Goal: Task Accomplishment & Management: Use online tool/utility

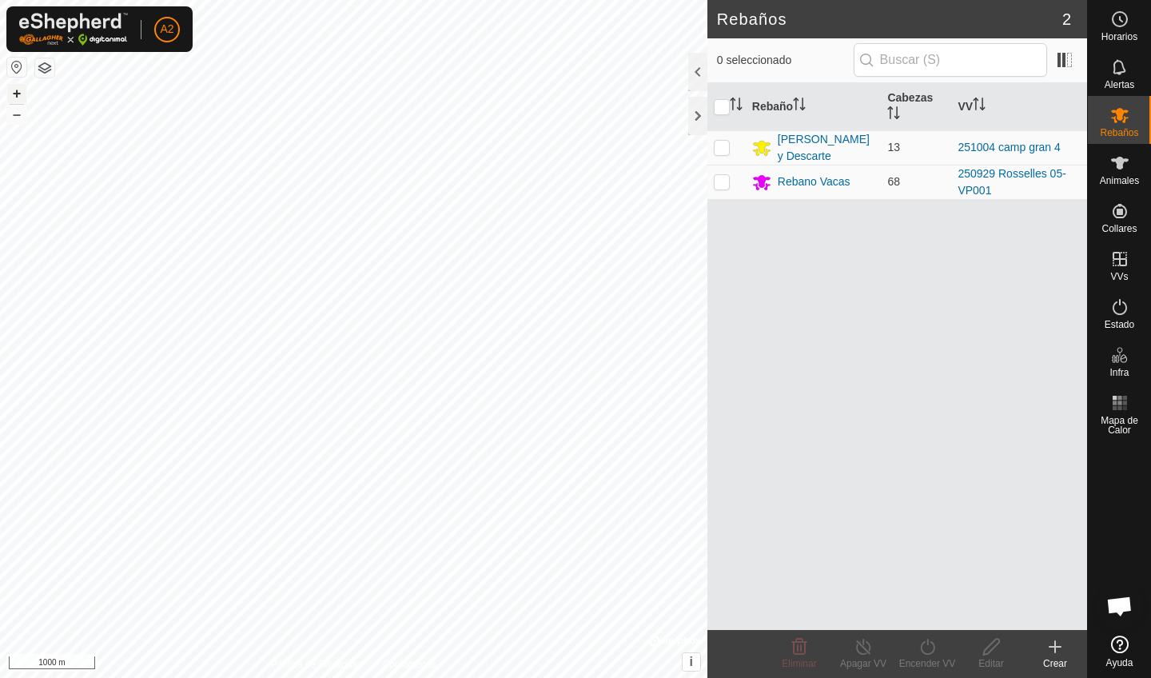
click at [14, 97] on button "+" at bounding box center [16, 93] width 19 height 19
click at [16, 91] on button "+" at bounding box center [16, 93] width 19 height 19
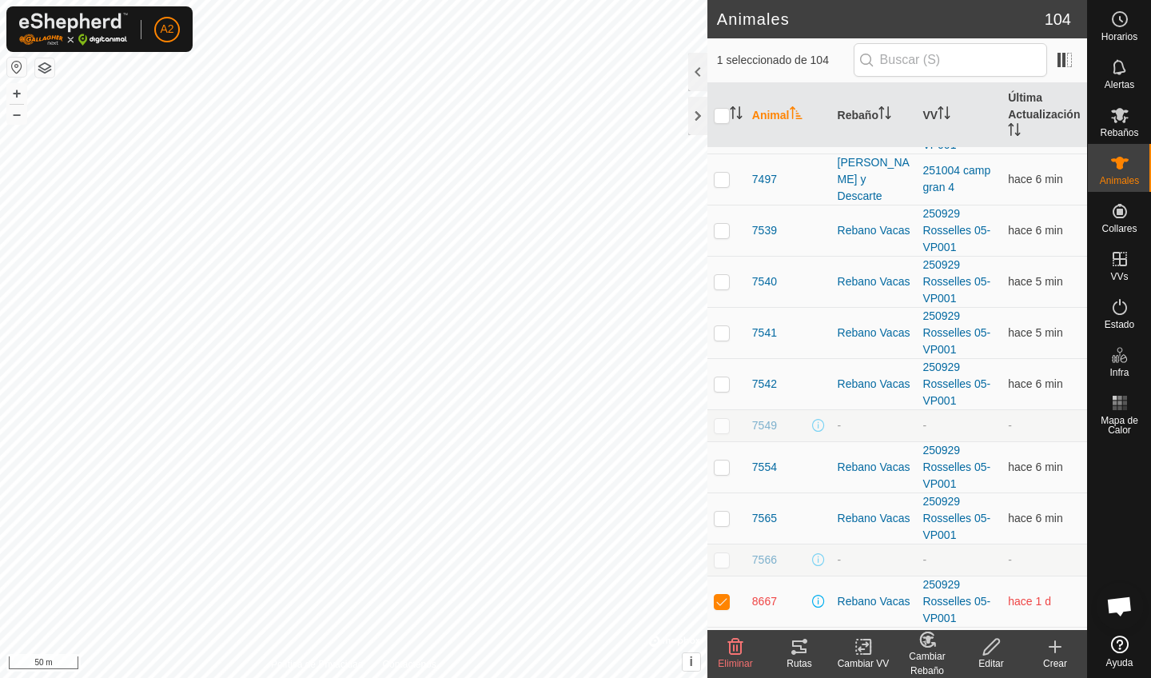
scroll to position [3755, 0]
click at [766, 591] on span "8667" at bounding box center [764, 599] width 25 height 17
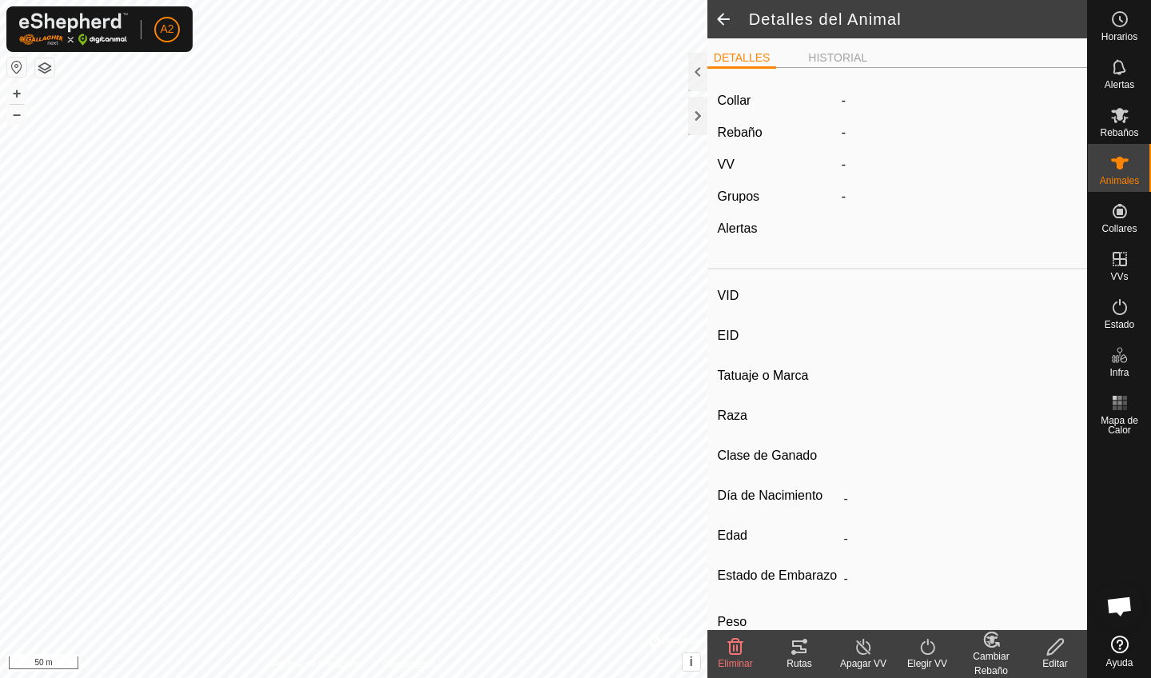
type input "8667"
type input "-"
type input "Aubrac"
type input "-"
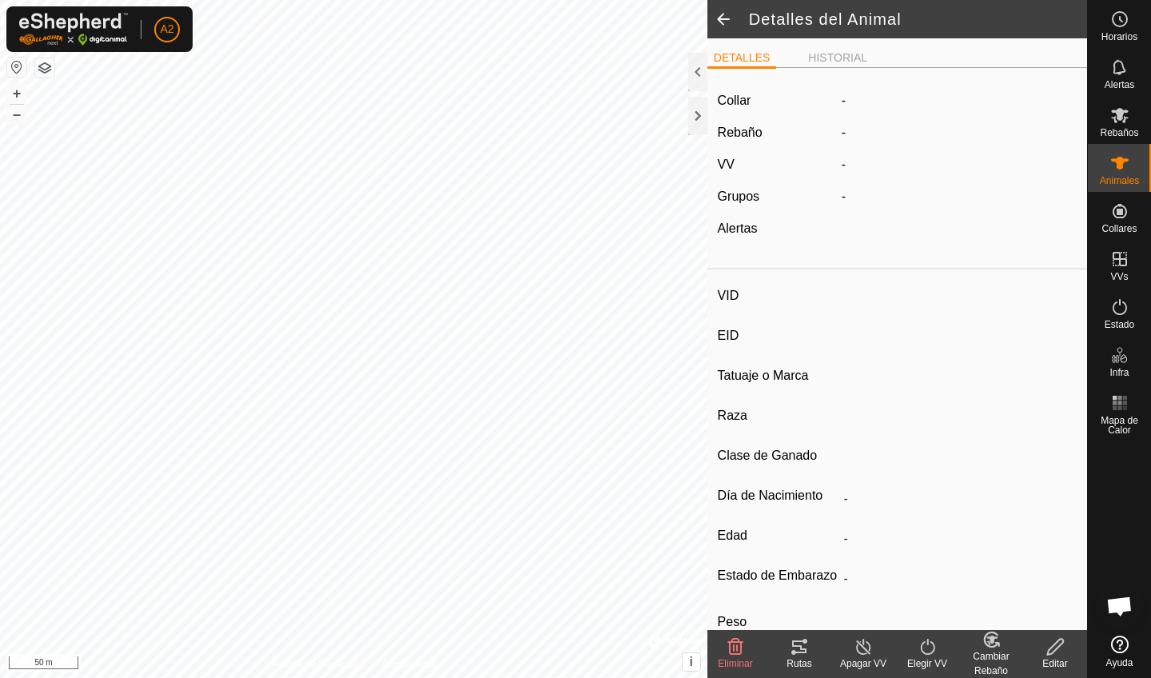
type input "12/2012"
type input "13 years"
type input "Vacía"
type input "514 kg"
type input "-"
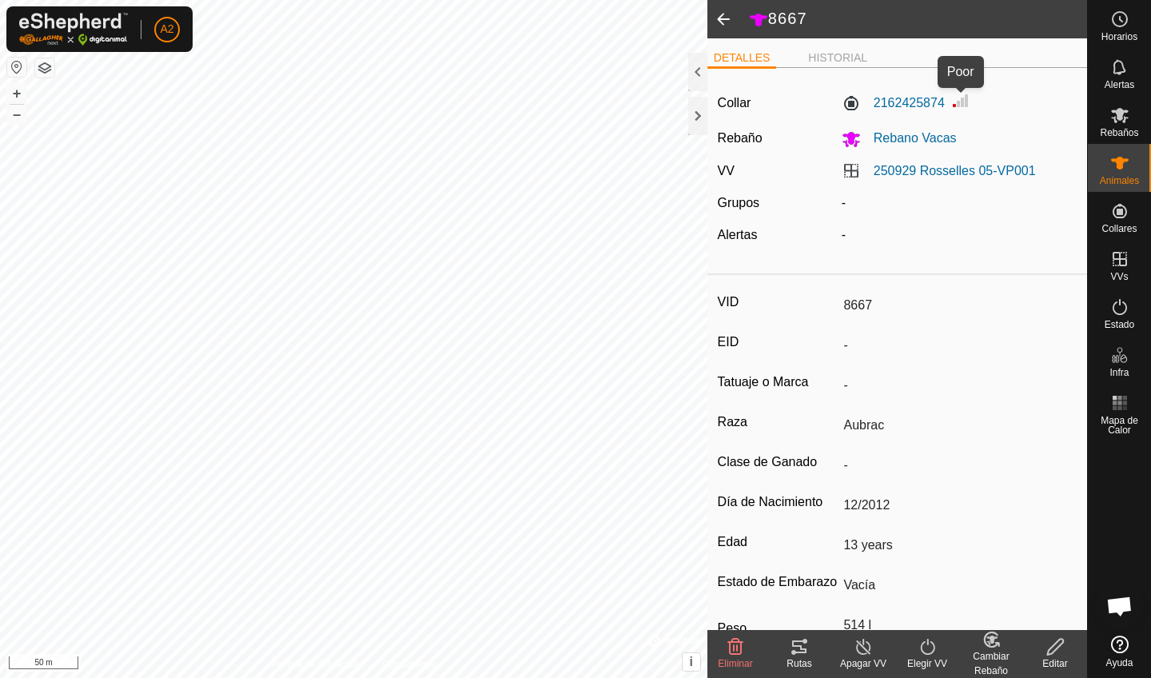
click at [961, 102] on img at bounding box center [960, 100] width 19 height 19
click at [692, 114] on div at bounding box center [697, 116] width 19 height 38
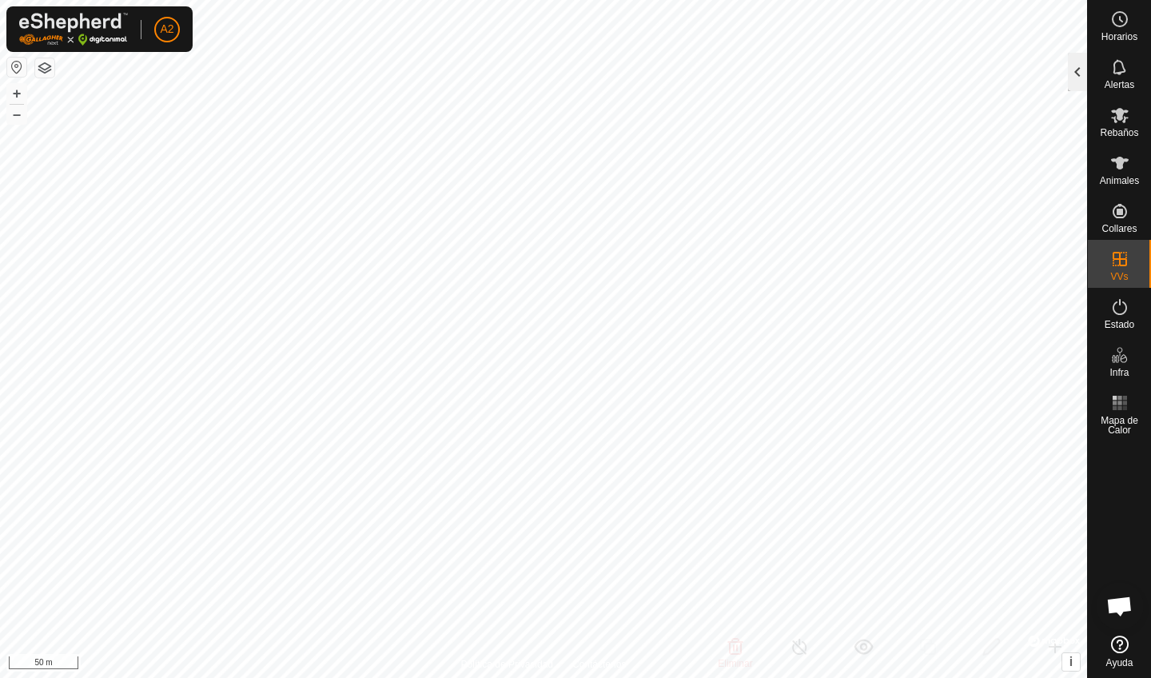
click at [1082, 62] on div at bounding box center [1077, 72] width 19 height 38
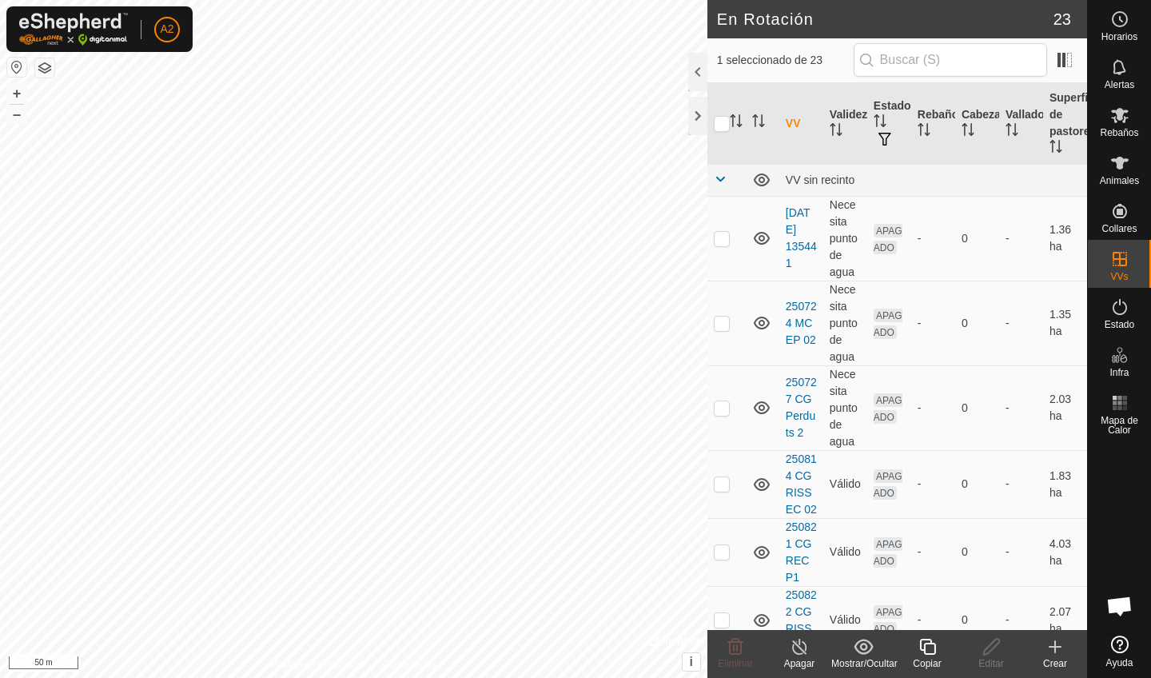
click at [941, 658] on div "Copiar" at bounding box center [927, 663] width 64 height 14
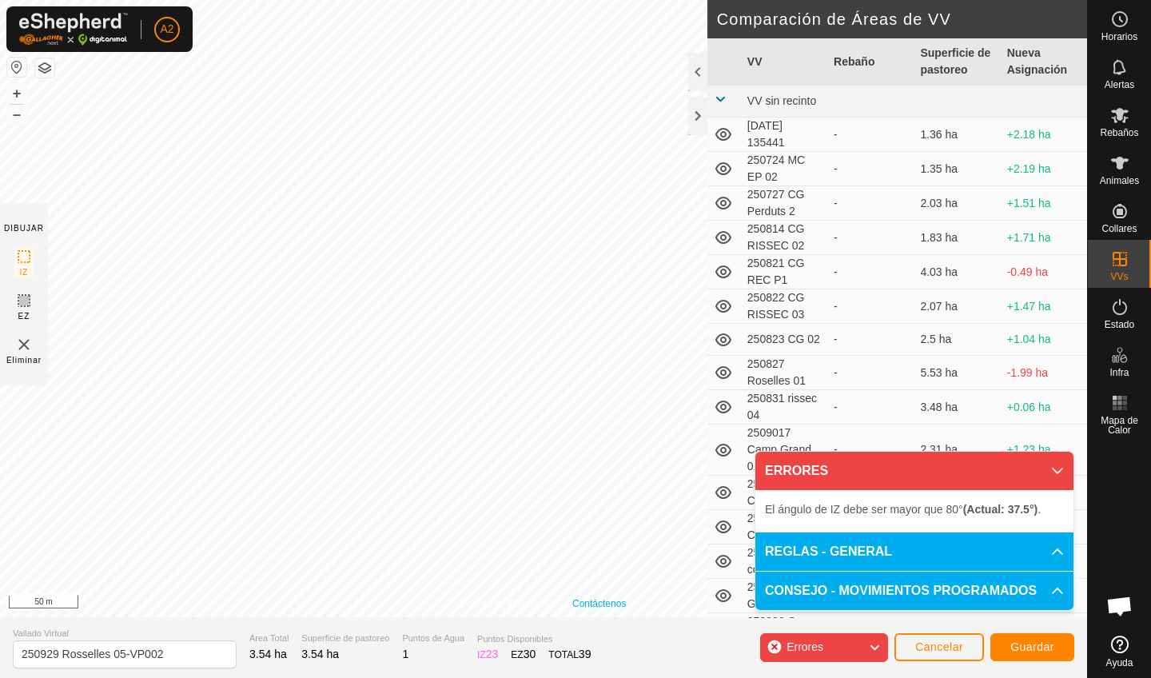
click at [600, 609] on div "Política de Privacidad Contáctenos 9544 2116340831 Rebano Vacas 250929 Rosselle…" at bounding box center [543, 308] width 1087 height 617
click at [554, 510] on div "Política de Privacidad Contáctenos Tipo: Zona de Inclusión undefined Animal + –…" at bounding box center [543, 308] width 1087 height 617
click at [1062, 466] on p-accordion-header "ERRORES" at bounding box center [914, 470] width 318 height 38
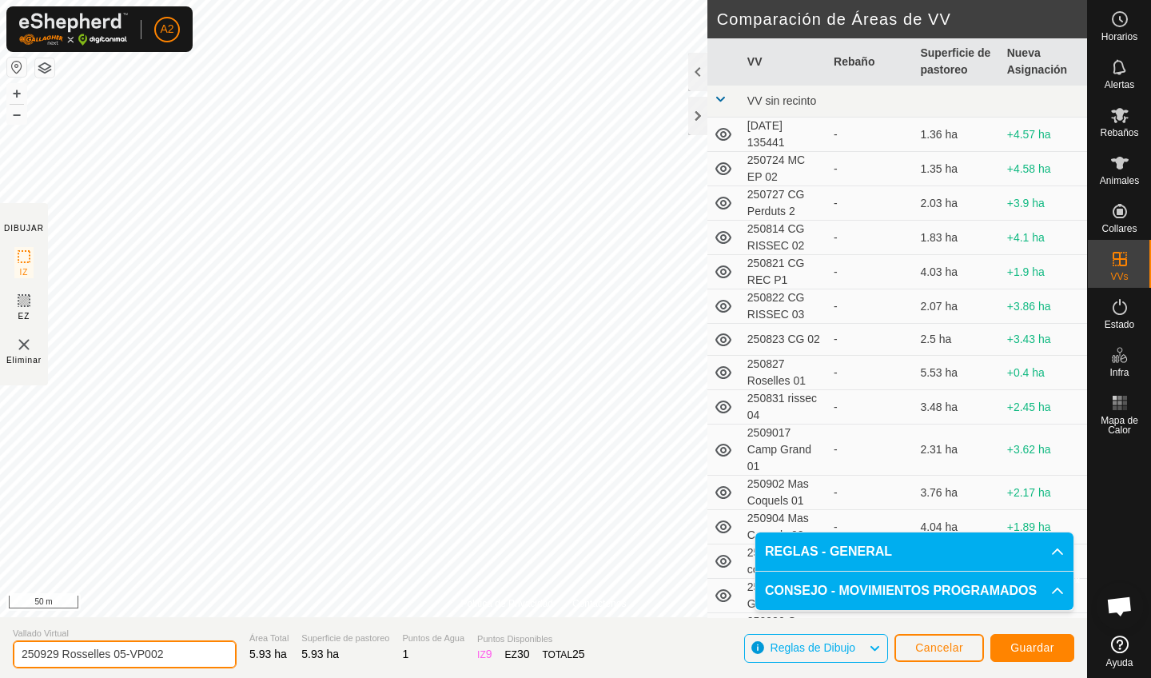
click at [124, 654] on input "250929 Rosselles 05-VP002" at bounding box center [125, 654] width 224 height 28
click at [62, 655] on input "250929 Rosselles 06-VP002" at bounding box center [125, 654] width 224 height 28
click at [58, 653] on input "250929 Rosselles 06-VP002" at bounding box center [125, 654] width 224 height 28
click at [174, 655] on input "251004 Rosselles 06-VP002" at bounding box center [125, 654] width 224 height 28
type input "251004 Rosselles 06"
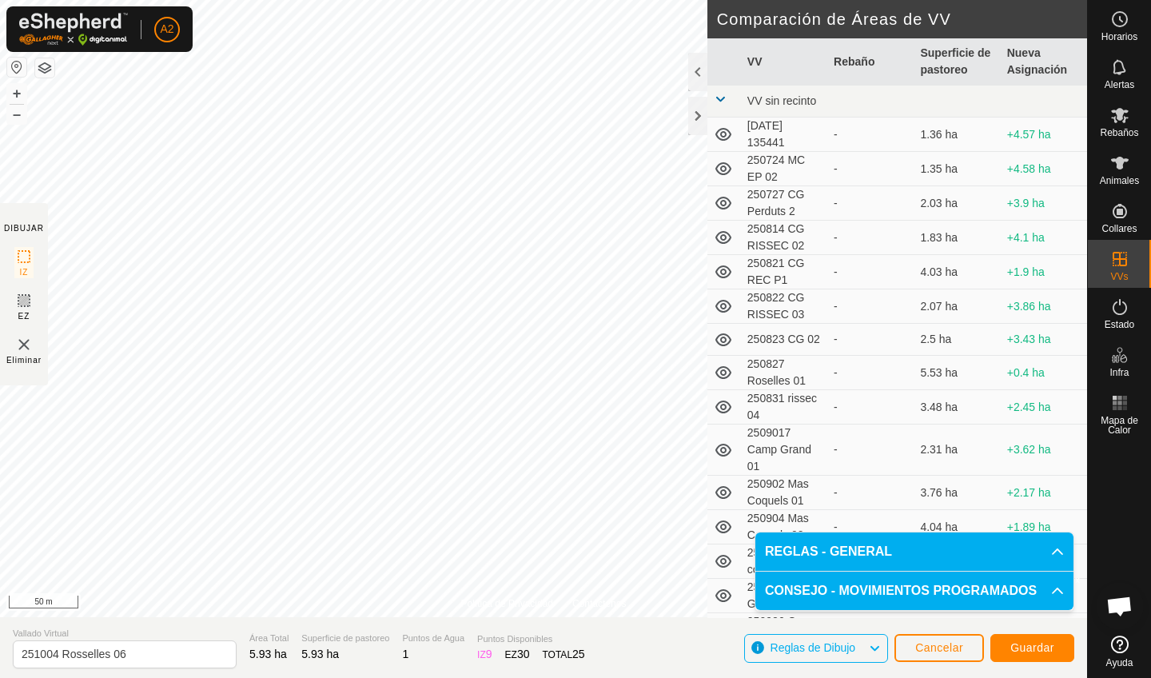
click at [1029, 641] on span "Guardar" at bounding box center [1032, 647] width 44 height 13
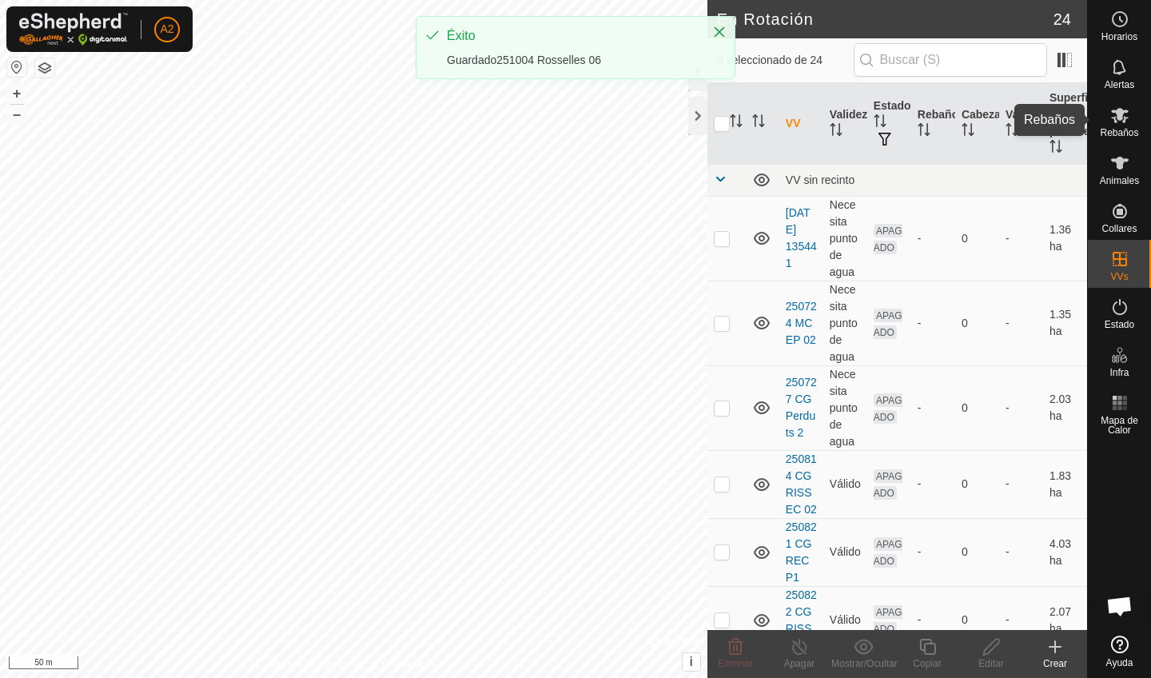
click at [1118, 117] on icon at bounding box center [1120, 115] width 18 height 15
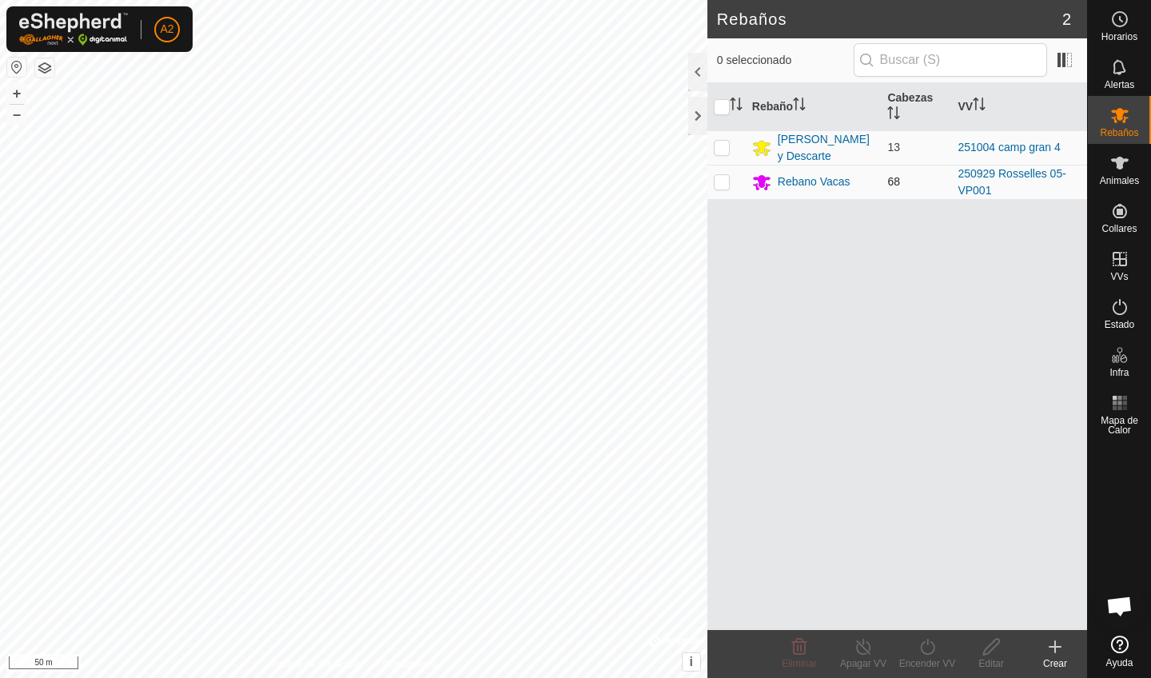
click at [727, 186] on p-checkbox at bounding box center [722, 181] width 16 height 13
checkbox input "true"
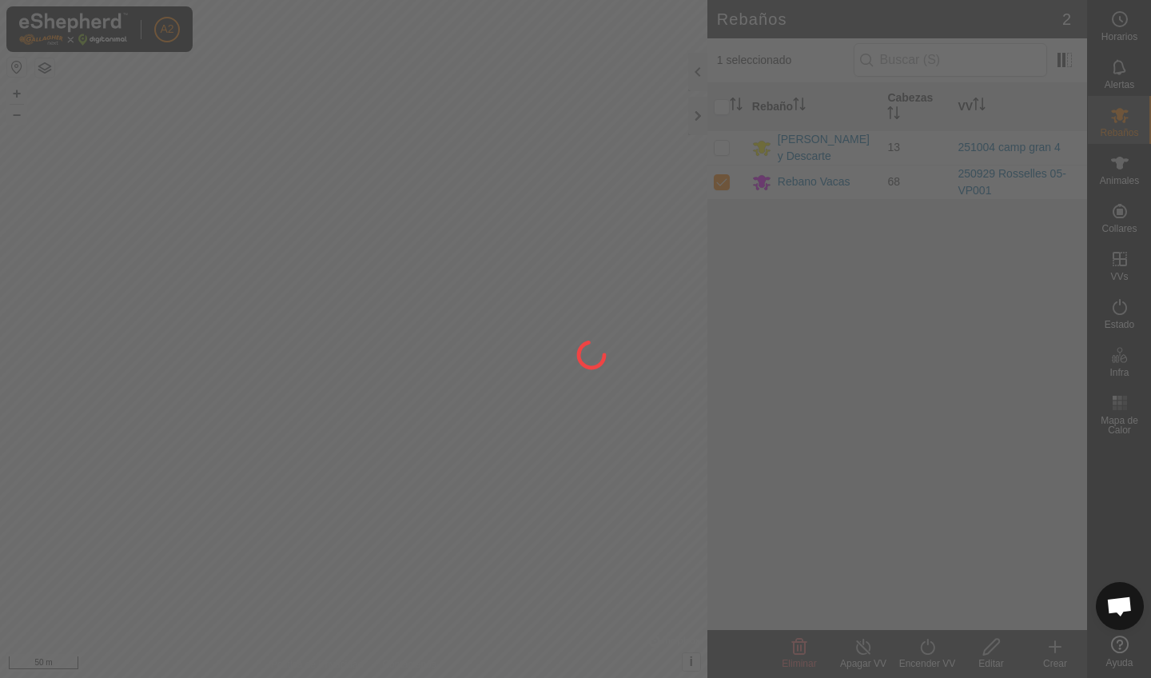
click at [906, 661] on div at bounding box center [575, 339] width 1151 height 678
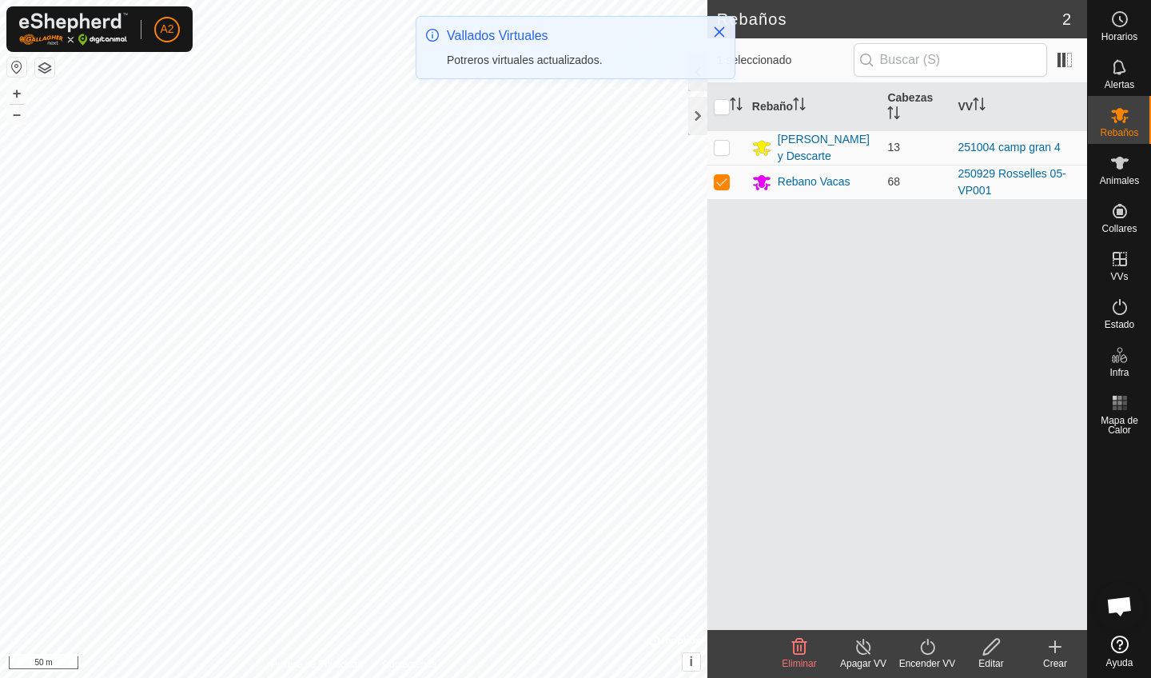
click at [934, 656] on div "Encender VV" at bounding box center [927, 663] width 64 height 14
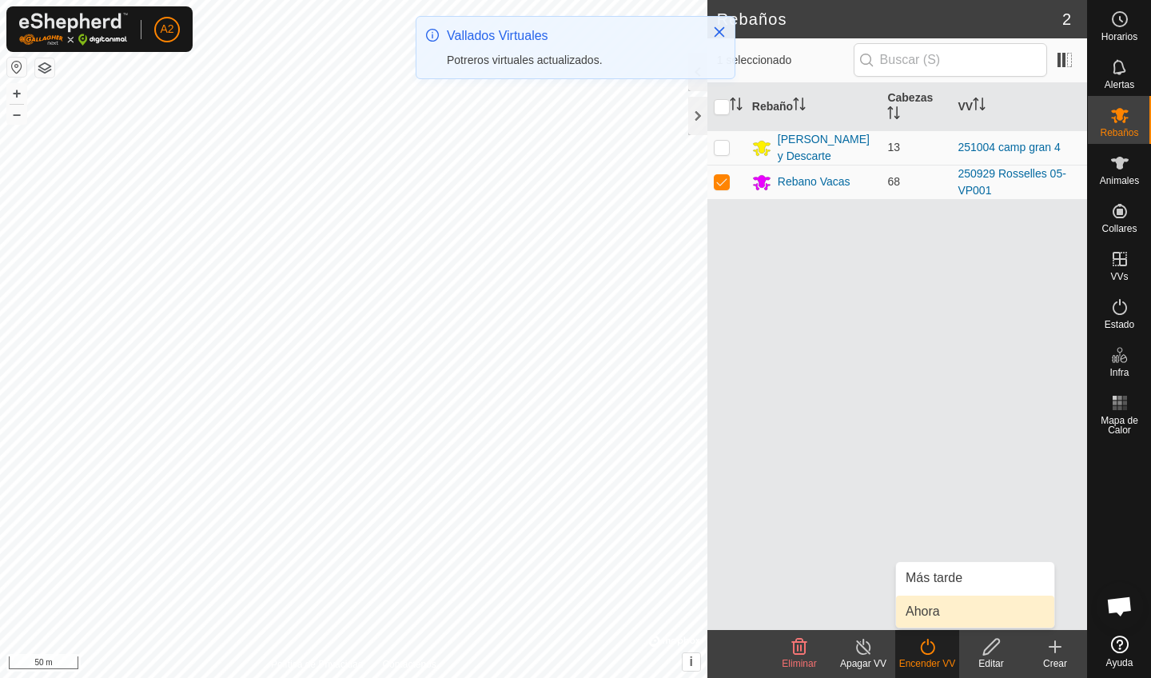
click at [940, 605] on link "Ahora" at bounding box center [975, 611] width 158 height 32
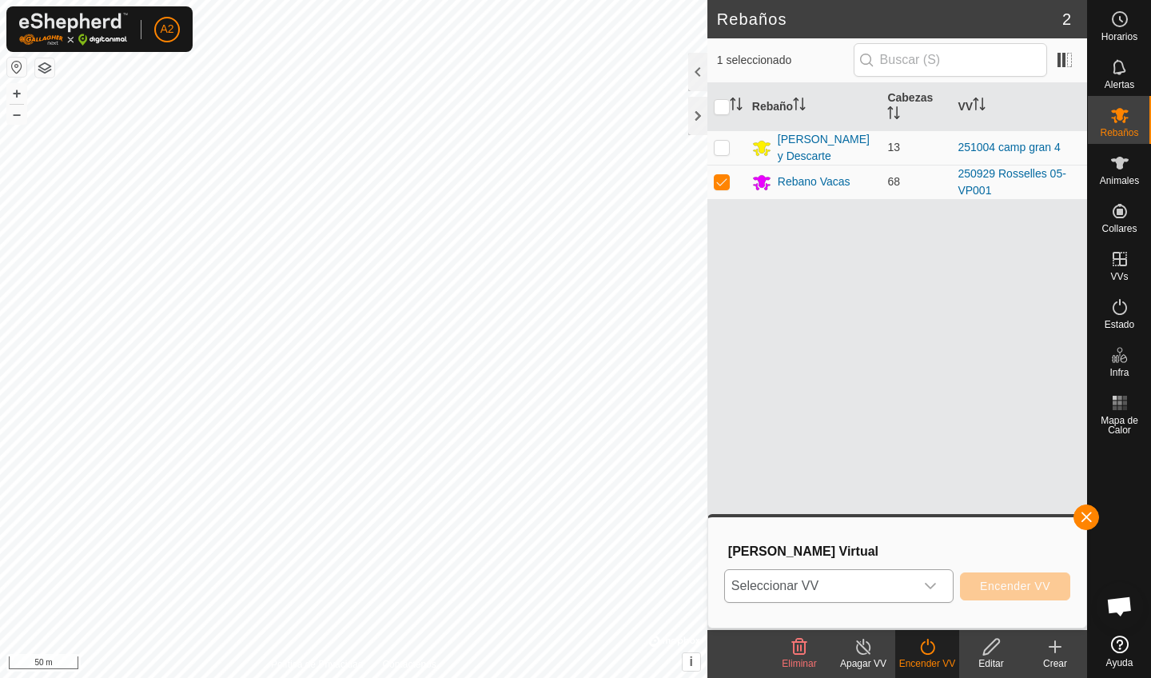
click at [838, 591] on span "Seleccionar VV" at bounding box center [819, 586] width 189 height 32
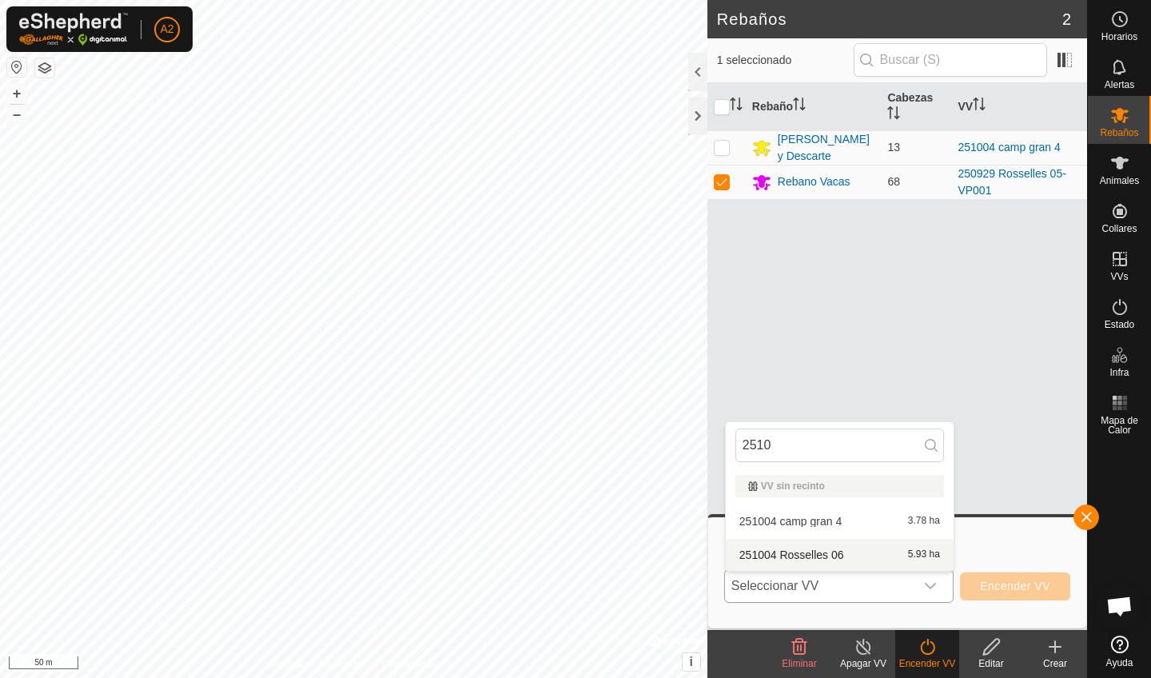
type input "2510"
click at [848, 555] on li "251004 Rosselles 06 5.93 ha" at bounding box center [840, 555] width 228 height 32
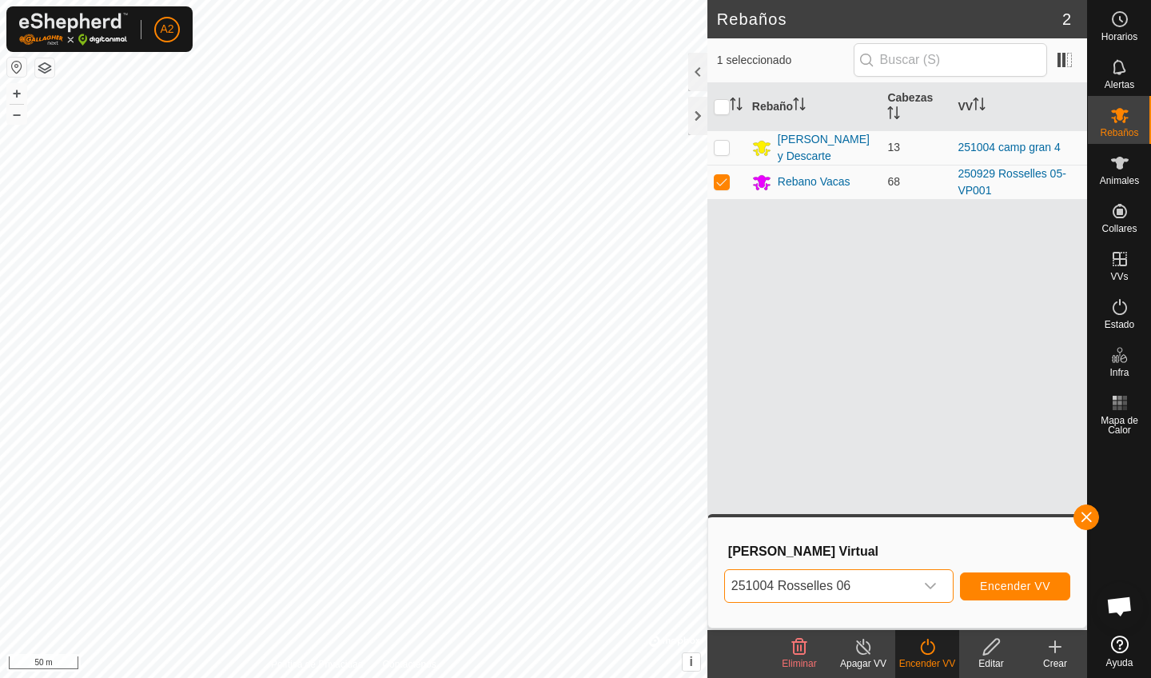
click at [1024, 583] on span "Encender VV" at bounding box center [1015, 585] width 70 height 13
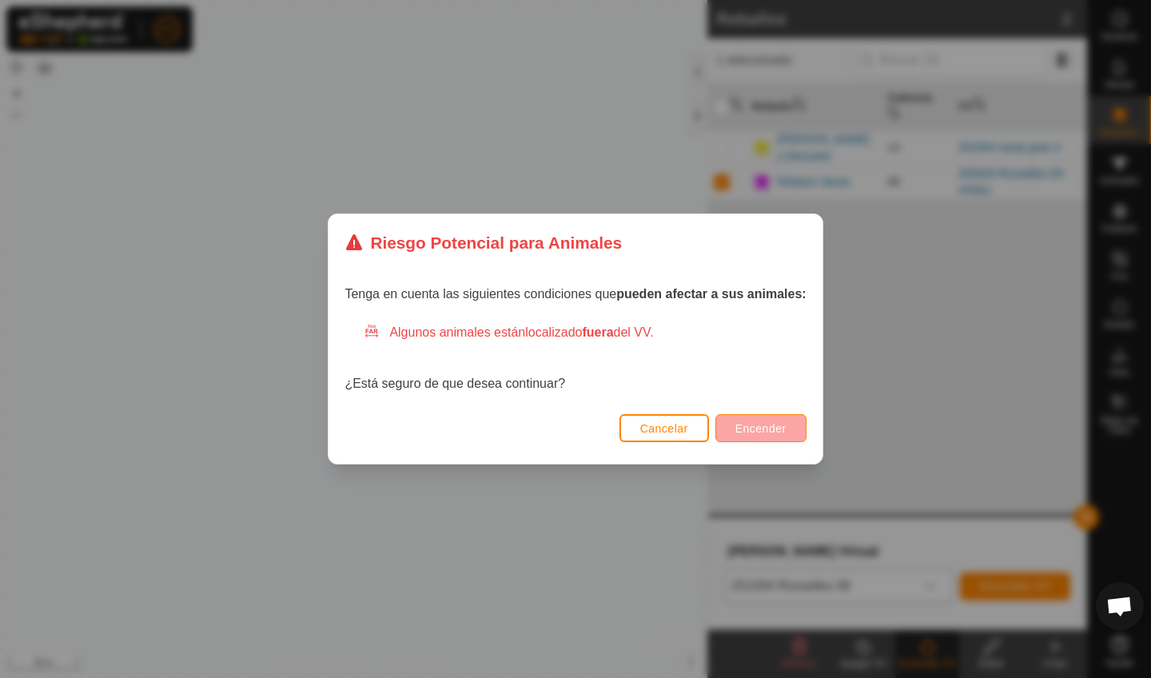
click at [758, 431] on span "Encender" at bounding box center [760, 428] width 51 height 13
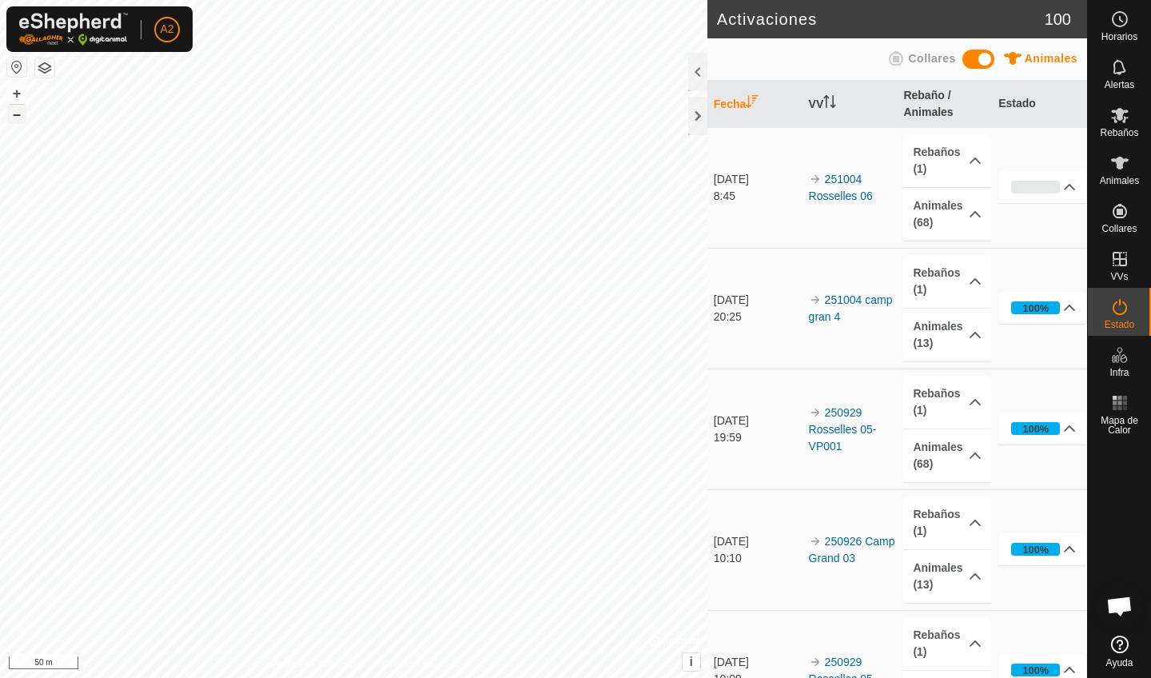
click at [23, 115] on button "–" at bounding box center [16, 114] width 19 height 19
click at [19, 114] on button "–" at bounding box center [16, 114] width 19 height 19
click at [15, 92] on button "+" at bounding box center [16, 93] width 19 height 19
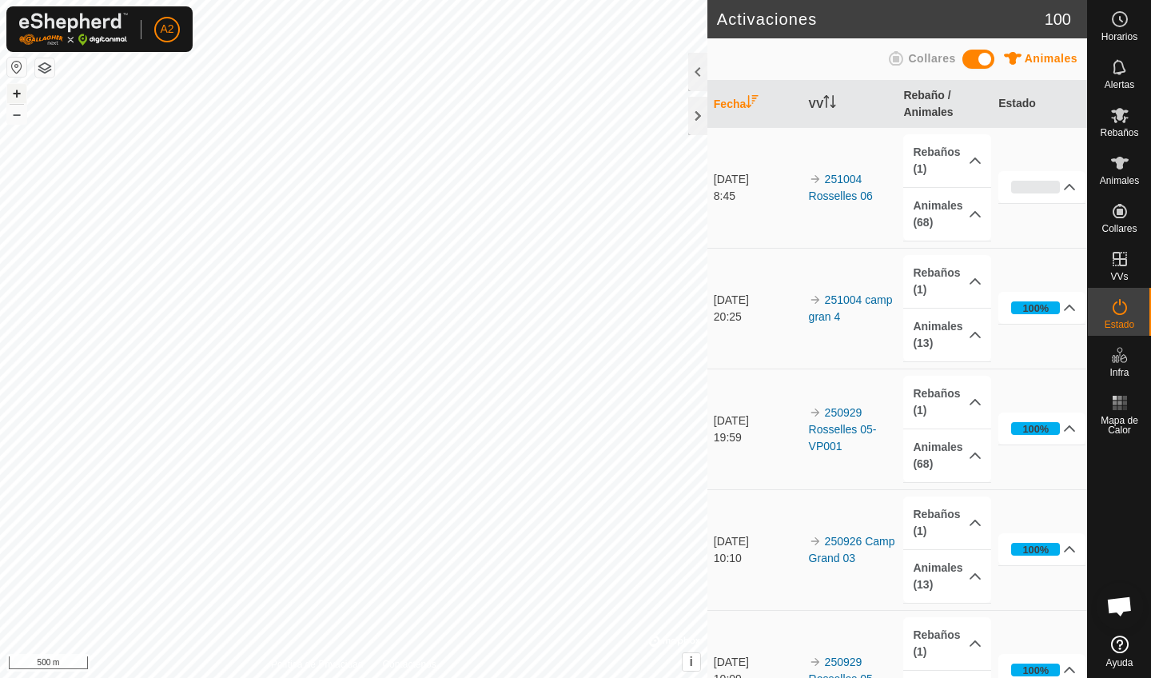
click at [15, 92] on button "+" at bounding box center [16, 93] width 19 height 19
click at [19, 100] on button "+" at bounding box center [16, 93] width 19 height 19
click at [25, 101] on button "+" at bounding box center [16, 93] width 19 height 19
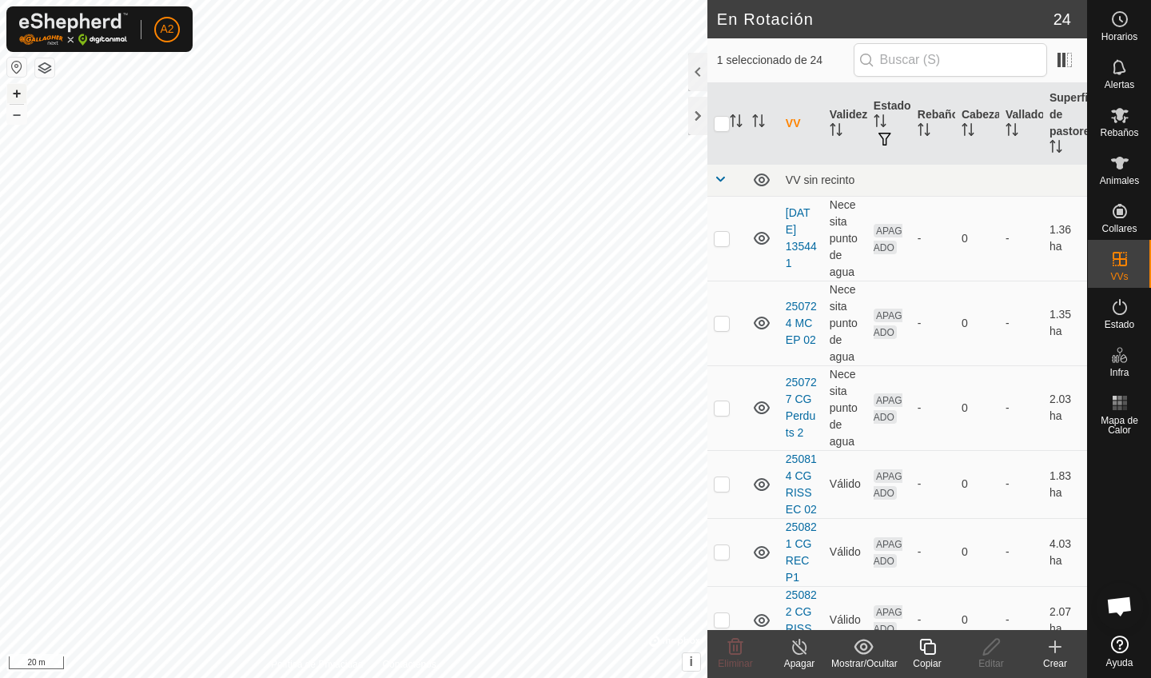
checkbox input "true"
checkbox input "false"
checkbox input "true"
checkbox input "false"
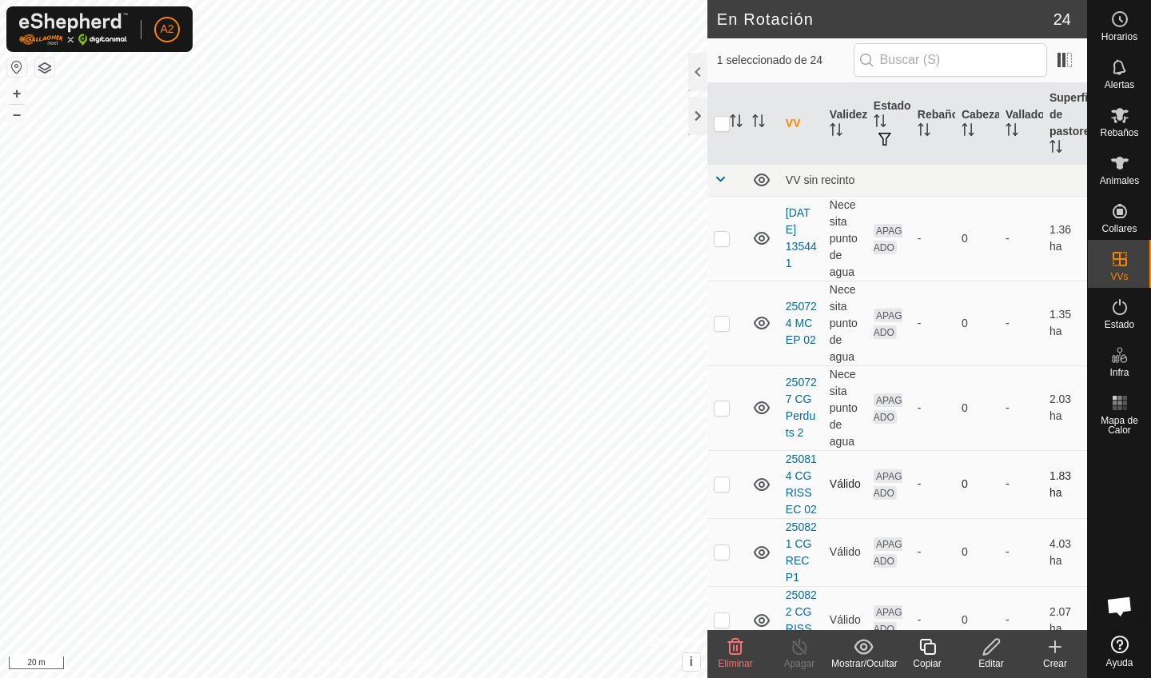
checkbox input "true"
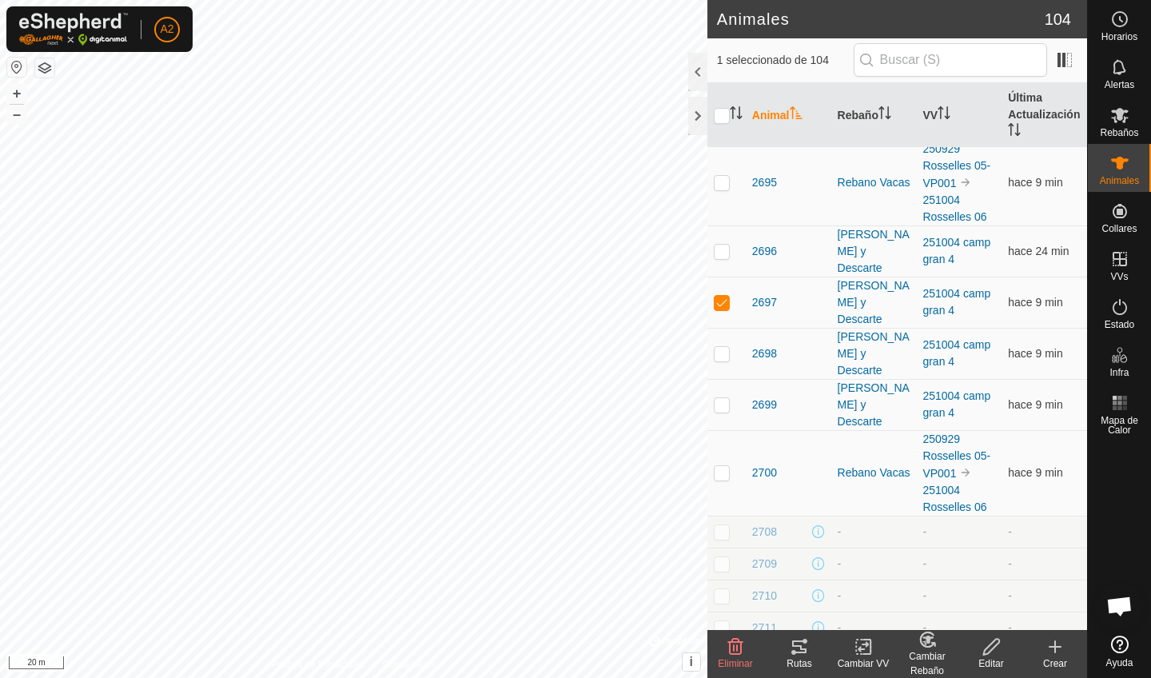
scroll to position [872, 0]
